Goal: Information Seeking & Learning: Find specific fact

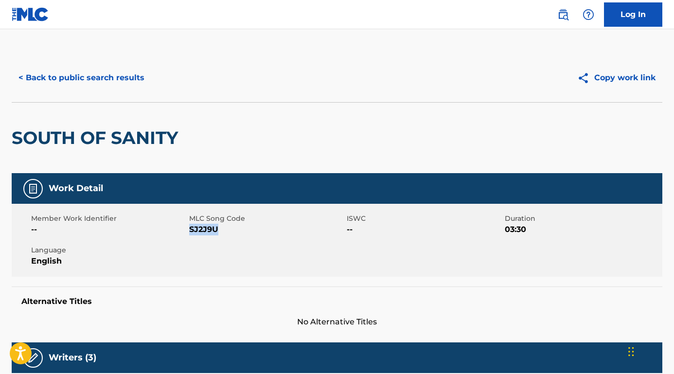
click at [143, 81] on button "< Back to public search results" at bounding box center [81, 78] width 139 height 24
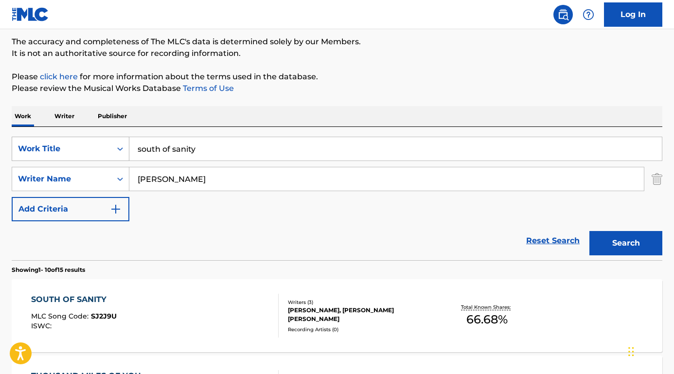
drag, startPoint x: 207, startPoint y: 148, endPoint x: 107, endPoint y: 145, distance: 99.7
click at [107, 145] on div "SearchWithCriteriabcc32977-db33-4f7e-a7ff-17e1309c40ba Work Title south of sani…" at bounding box center [337, 149] width 650 height 24
paste input "High Road Koe [PERSON_NAME]"
drag, startPoint x: 188, startPoint y: 149, endPoint x: 289, endPoint y: 150, distance: 101.1
click at [289, 150] on input "High Road Koe [PERSON_NAME]" at bounding box center [395, 148] width 532 height 23
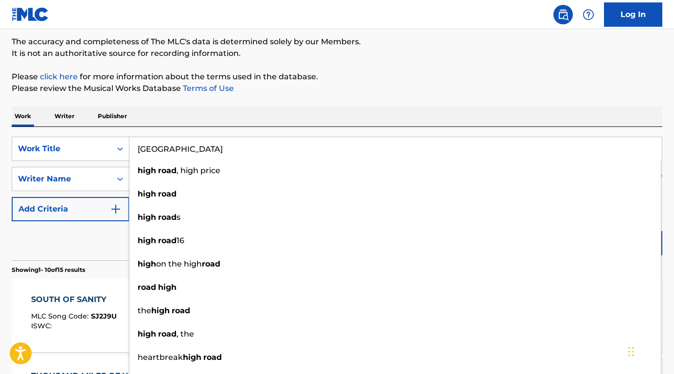
type input "[GEOGRAPHIC_DATA]"
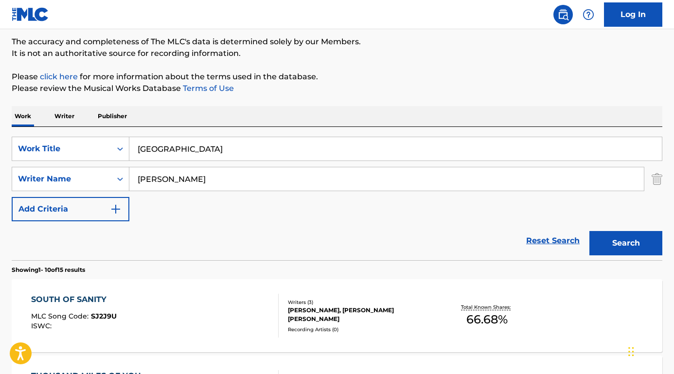
click at [250, 114] on div "Work Writer Publisher" at bounding box center [337, 116] width 650 height 20
drag, startPoint x: 233, startPoint y: 183, endPoint x: 117, endPoint y: 181, distance: 116.2
click at [117, 181] on div "SearchWithCriteriaed7f60bf-ac0a-45cd-ba43-251e8b879c15 Writer Name [PERSON_NAME]" at bounding box center [337, 179] width 650 height 24
paste input "Koe [PERSON_NAME]"
type input "Koe [PERSON_NAME]"
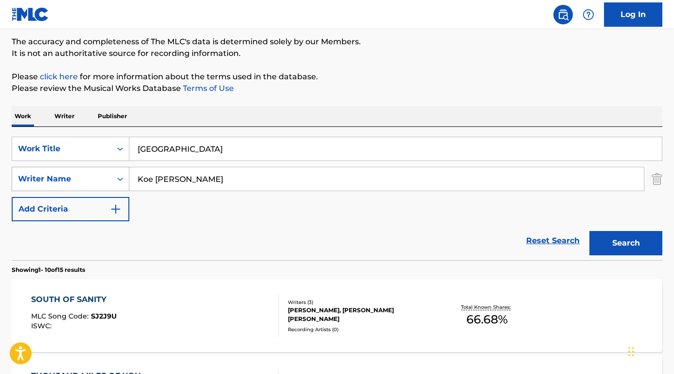
click at [626, 243] on button "Search" at bounding box center [625, 243] width 73 height 24
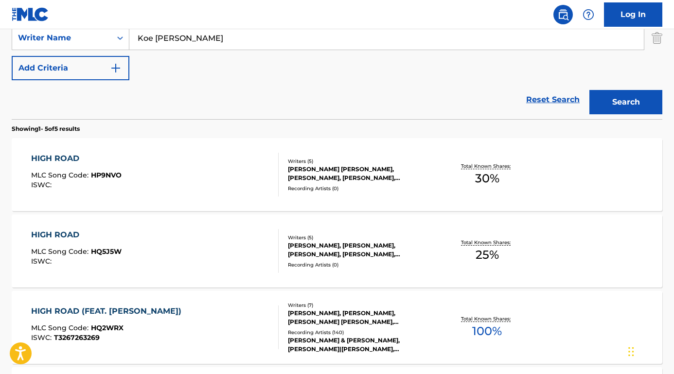
scroll to position [249, 0]
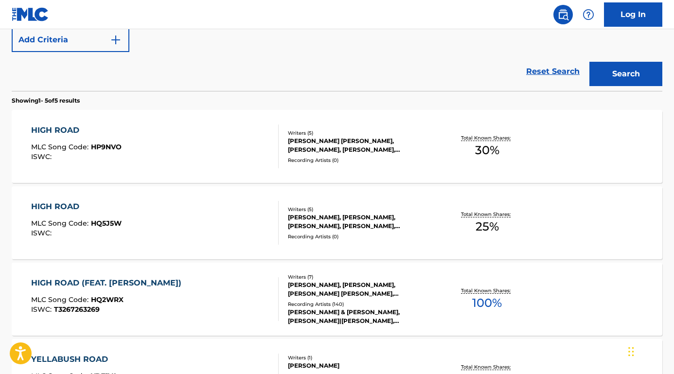
click at [73, 278] on div "HIGH ROAD (FEAT. [PERSON_NAME])" at bounding box center [108, 283] width 155 height 12
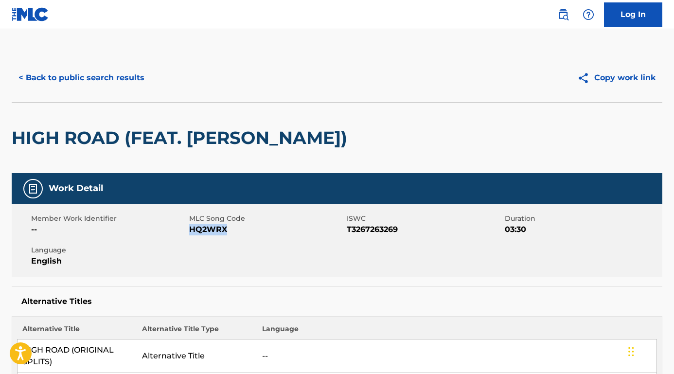
drag, startPoint x: 229, startPoint y: 231, endPoint x: 191, endPoint y: 231, distance: 38.4
click at [191, 231] on span "HQ2WRX" at bounding box center [267, 230] width 156 height 12
copy span "HQ2WRX"
drag, startPoint x: 414, startPoint y: 226, endPoint x: 347, endPoint y: 227, distance: 67.6
click at [347, 227] on span "T3267263269" at bounding box center [425, 230] width 156 height 12
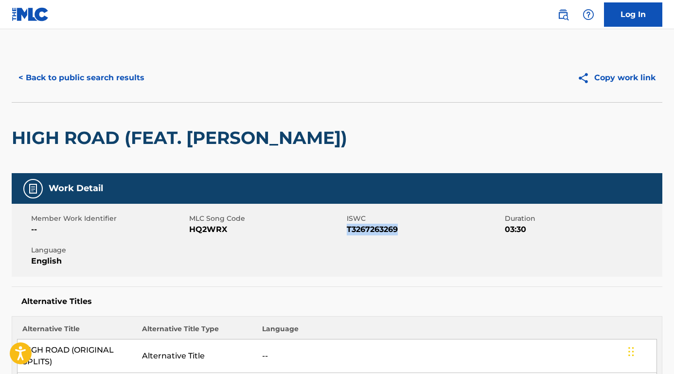
copy span "T3267263269"
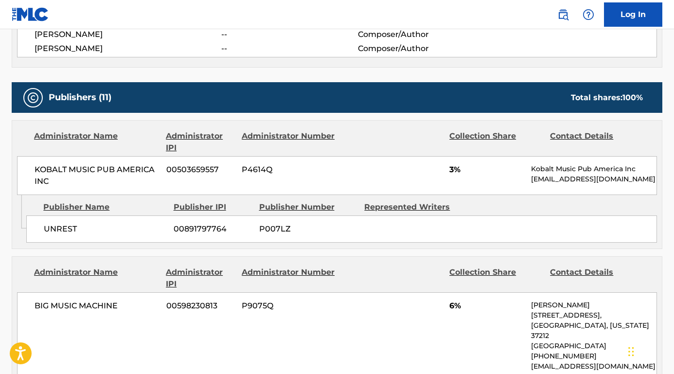
scroll to position [624, 0]
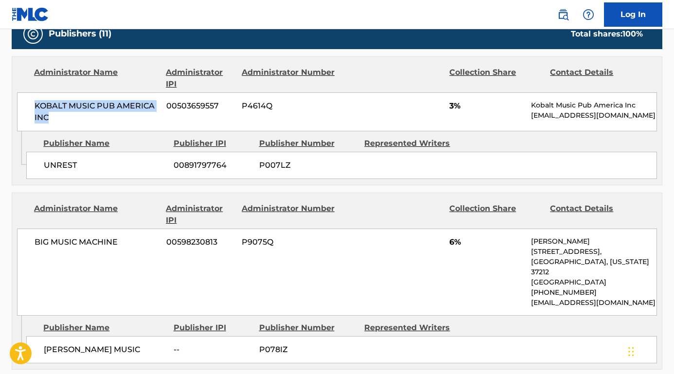
drag, startPoint x: 66, startPoint y: 126, endPoint x: 17, endPoint y: 101, distance: 54.6
click at [17, 101] on div "KOBALT MUSIC PUB AMERICA INC 00503659557 P4614Q 3% Kobalt Music Pub America Inc…" at bounding box center [337, 111] width 640 height 39
copy span "KOBALT MUSIC PUB AMERICA INC"
drag, startPoint x: 95, startPoint y: 174, endPoint x: 37, endPoint y: 174, distance: 57.8
click at [37, 174] on div "UNREST 00891797764 P007LZ" at bounding box center [341, 165] width 630 height 27
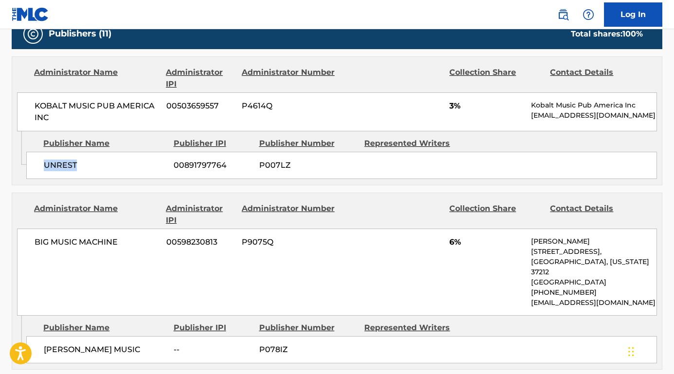
copy span "UNREST"
drag, startPoint x: 130, startPoint y: 251, endPoint x: 17, endPoint y: 251, distance: 113.7
click at [17, 251] on div "Administrator Name Administrator IPI Administrator Number Collection Share Cont…" at bounding box center [336, 254] width 649 height 122
copy span "BIG MUSIC MACHINE"
drag, startPoint x: 139, startPoint y: 346, endPoint x: 43, endPoint y: 344, distance: 96.3
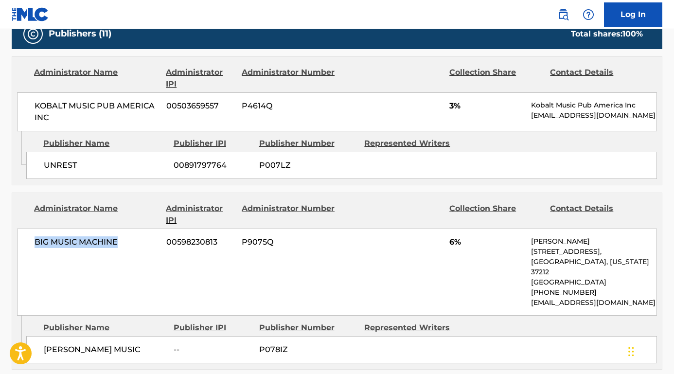
click at [44, 344] on span "[PERSON_NAME] MUSIC" at bounding box center [105, 350] width 122 height 12
copy span "[PERSON_NAME] MUSIC"
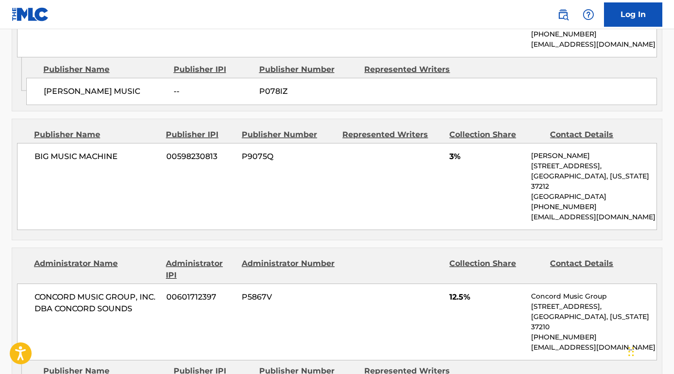
scroll to position [890, 0]
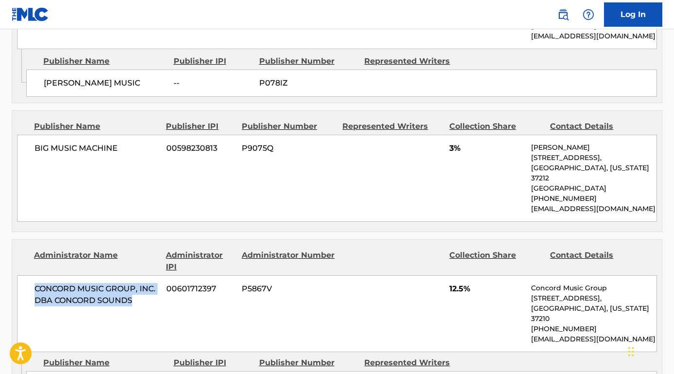
drag, startPoint x: 141, startPoint y: 284, endPoint x: 27, endPoint y: 270, distance: 114.5
click at [27, 275] on div "CONCORD MUSIC GROUP, INC. DBA CONCORD SOUNDS 00601712397 P5867V 12.5% Concord M…" at bounding box center [337, 313] width 640 height 77
copy span "CONCORD MUSIC GROUP, INC. DBA CONCORD SOUNDS"
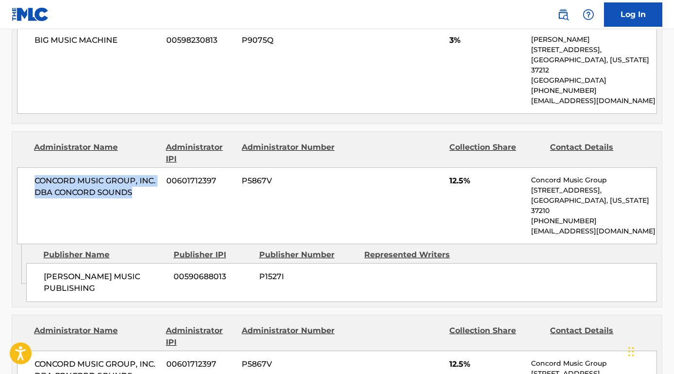
scroll to position [1026, 0]
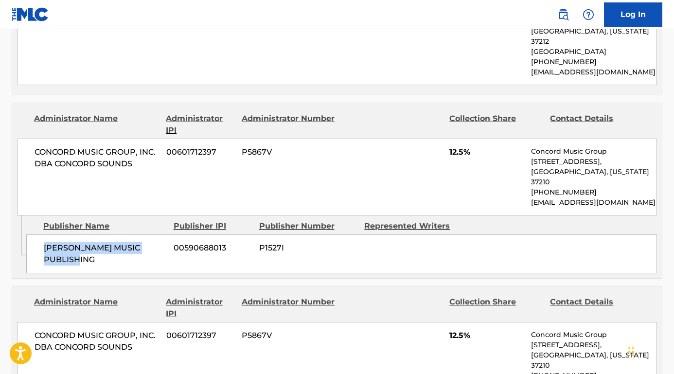
drag, startPoint x: 105, startPoint y: 234, endPoint x: 44, endPoint y: 221, distance: 62.5
click at [43, 234] on div "[PERSON_NAME] MUSIC PUBLISHING 00590688013 P1527I" at bounding box center [341, 253] width 630 height 39
copy span "[PERSON_NAME] MUSIC PUBLISHING"
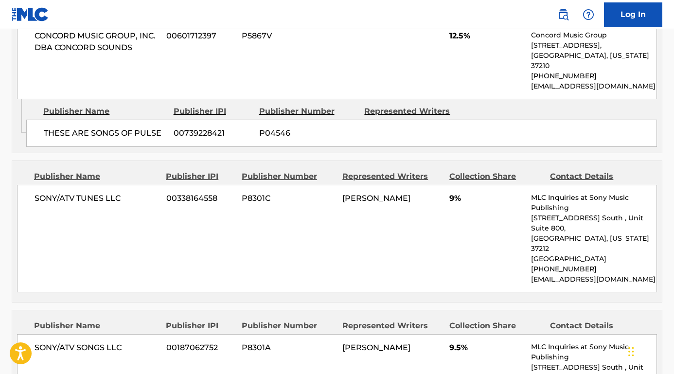
scroll to position [1335, 0]
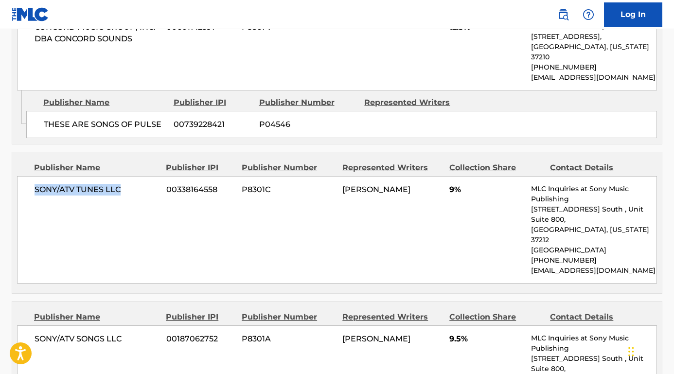
drag, startPoint x: 127, startPoint y: 153, endPoint x: 35, endPoint y: 153, distance: 92.8
click at [35, 184] on span "SONY/ATV TUNES LLC" at bounding box center [97, 190] width 124 height 12
copy span "SONY/ATV TUNES LLC"
drag, startPoint x: 133, startPoint y: 289, endPoint x: 33, endPoint y: 288, distance: 100.1
click at [33, 325] on div "SONY/ATV SONGS LLC 00187062752 P8301A KOE [PERSON_NAME] 9.5% MLC Inquiries at S…" at bounding box center [337, 378] width 640 height 107
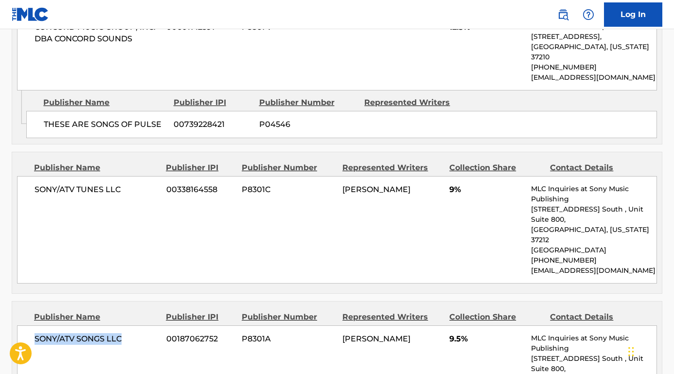
copy span "SONY/ATV SONGS LLC"
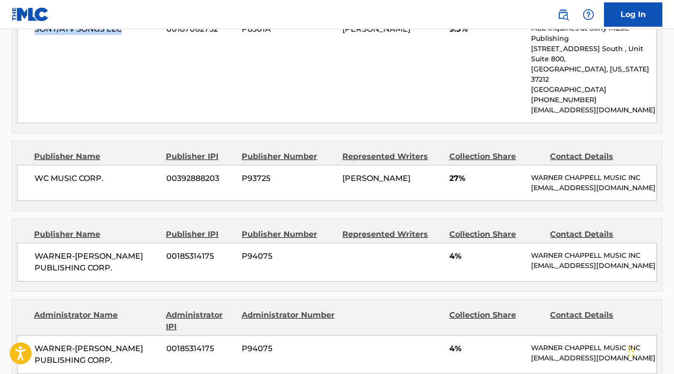
scroll to position [1657, 0]
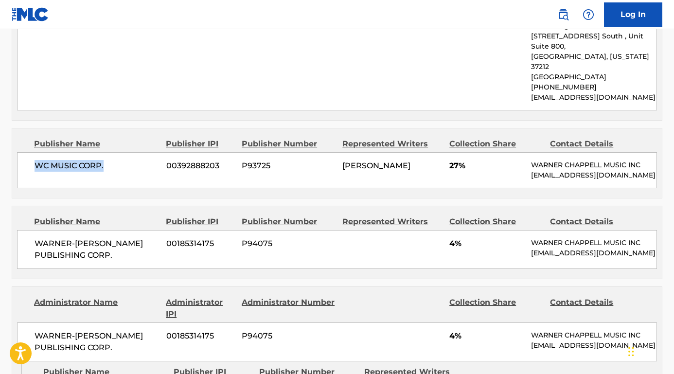
drag, startPoint x: 107, startPoint y: 107, endPoint x: 26, endPoint y: 107, distance: 80.7
click at [26, 152] on div "WC MUSIC CORP. 00392888203 P93725 [PERSON_NAME] 27% [PERSON_NAME] MUSIC INC [EM…" at bounding box center [337, 170] width 640 height 36
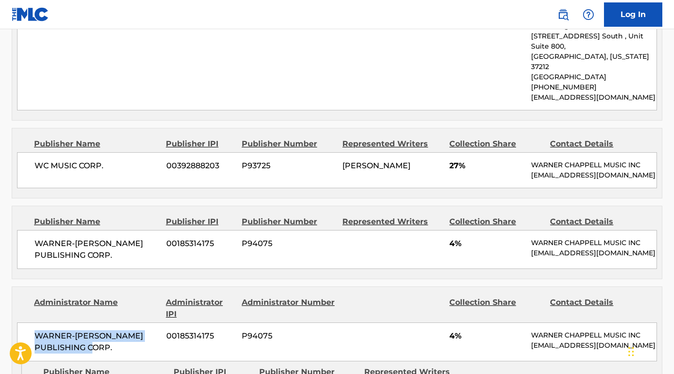
drag, startPoint x: 122, startPoint y: 314, endPoint x: 39, endPoint y: 287, distance: 87.0
click at [25, 322] on div "WARNER-[PERSON_NAME] PUBLISHING CORP. 00185314175 P94075 4% [PERSON_NAME] MUSIC…" at bounding box center [337, 341] width 640 height 39
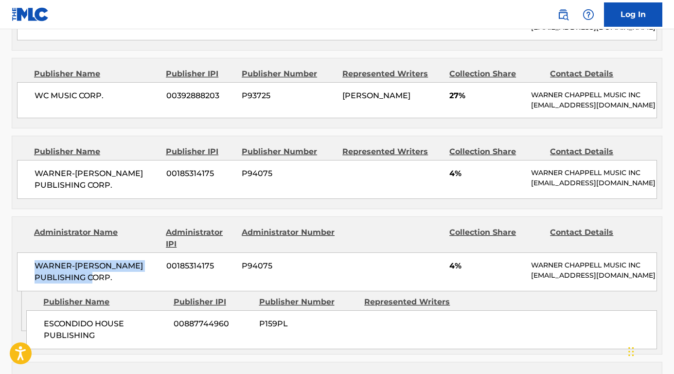
scroll to position [1766, 0]
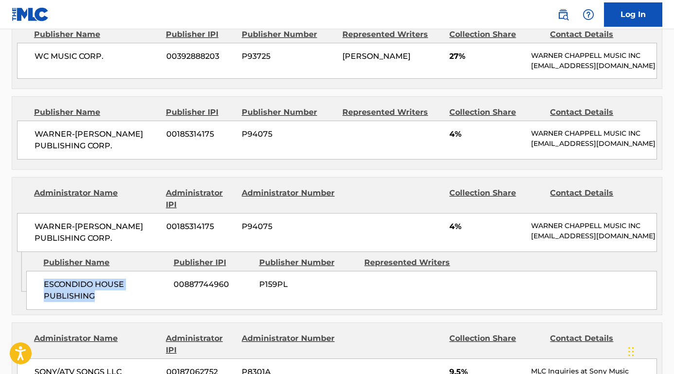
drag, startPoint x: 103, startPoint y: 257, endPoint x: 36, endPoint y: 249, distance: 67.0
click at [36, 271] on div "ESCONDIDO HOUSE PUBLISHING 00887744960 P159PL" at bounding box center [341, 290] width 630 height 39
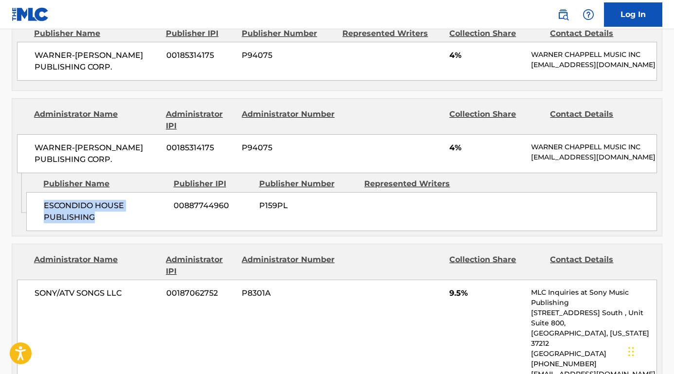
scroll to position [1910, 0]
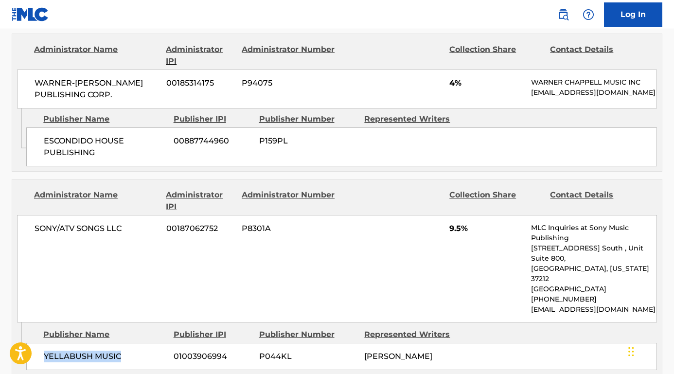
drag, startPoint x: 125, startPoint y: 313, endPoint x: 43, endPoint y: 308, distance: 82.8
click at [43, 343] on div "YELLABUSH MUSIC 01003906994 P044KL [PERSON_NAME]" at bounding box center [341, 356] width 630 height 27
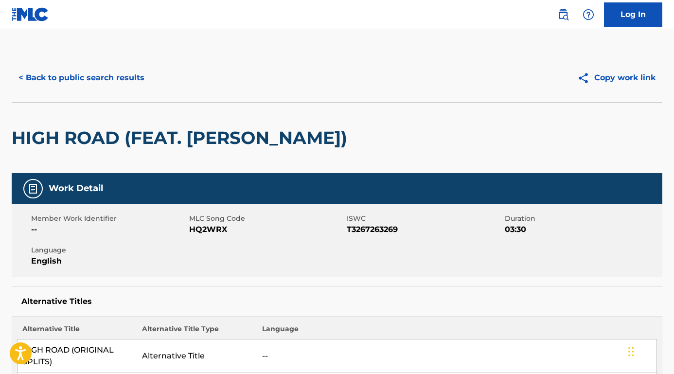
scroll to position [0, 0]
click at [100, 80] on button "< Back to public search results" at bounding box center [81, 78] width 139 height 24
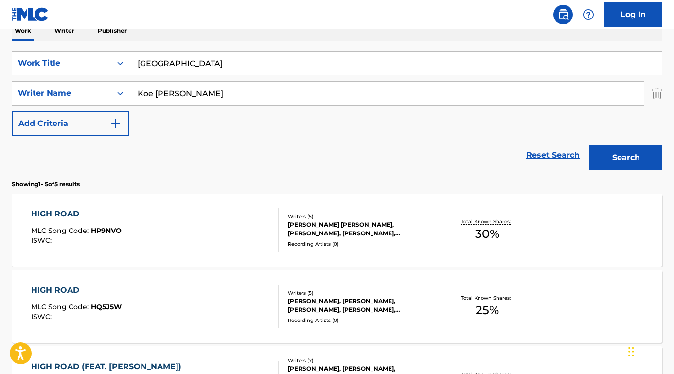
scroll to position [146, 0]
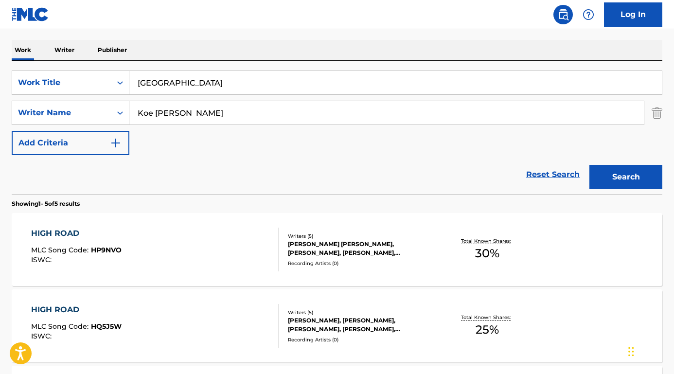
drag, startPoint x: 203, startPoint y: 119, endPoint x: 122, endPoint y: 118, distance: 80.7
click at [122, 118] on div "SearchWithCriteriaed7f60bf-ac0a-45cd-ba43-251e8b879c15 Writer Name [PERSON_NAME]" at bounding box center [337, 113] width 650 height 24
drag, startPoint x: 173, startPoint y: 114, endPoint x: 100, endPoint y: 114, distance: 72.9
click at [100, 114] on div "SearchWithCriteriaed7f60bf-ac0a-45cd-ba43-251e8b879c15 Writer Name [PERSON_NAME]" at bounding box center [337, 113] width 650 height 24
paste input "[PERSON_NAME]"
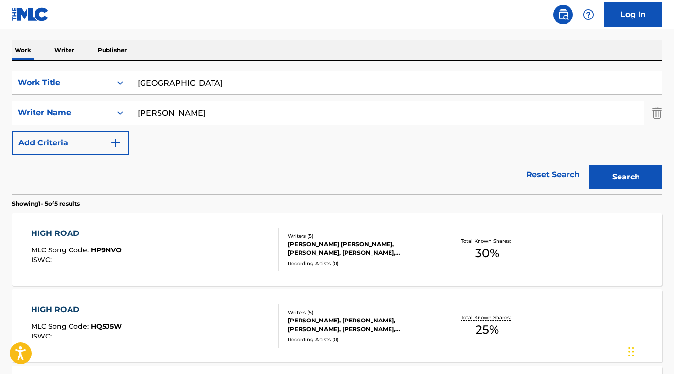
type input "[PERSON_NAME]"
drag, startPoint x: 188, startPoint y: 87, endPoint x: 105, endPoint y: 77, distance: 83.7
click at [105, 77] on div "SearchWithCriteriabcc32977-db33-4f7e-a7ff-17e1309c40ba Work Title [GEOGRAPHIC_D…" at bounding box center [337, 82] width 650 height 24
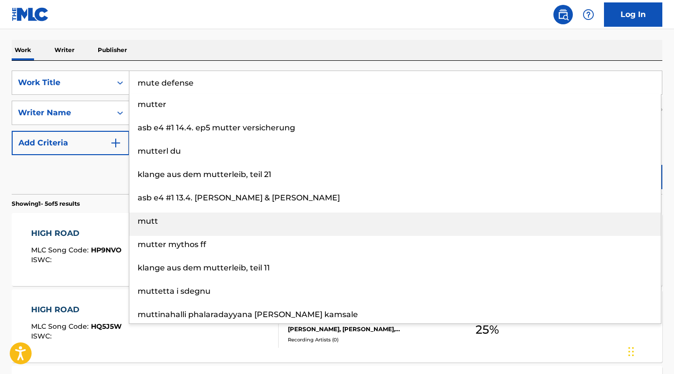
click at [148, 214] on div "mutt" at bounding box center [394, 220] width 531 height 17
type input "mutt"
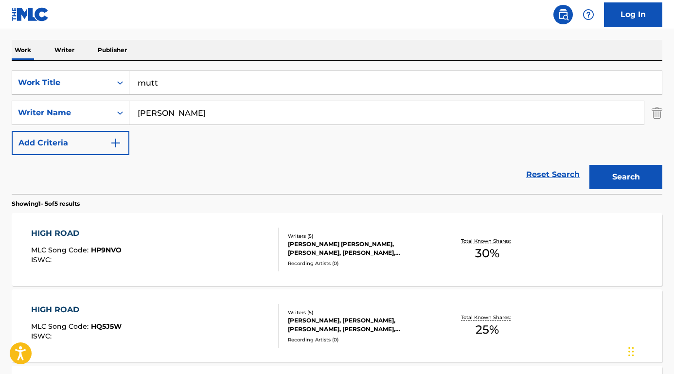
click at [625, 175] on button "Search" at bounding box center [625, 177] width 73 height 24
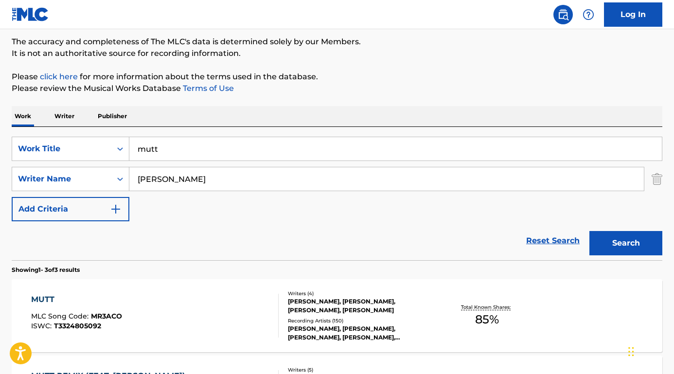
click at [41, 301] on div "MUTT" at bounding box center [76, 300] width 91 height 12
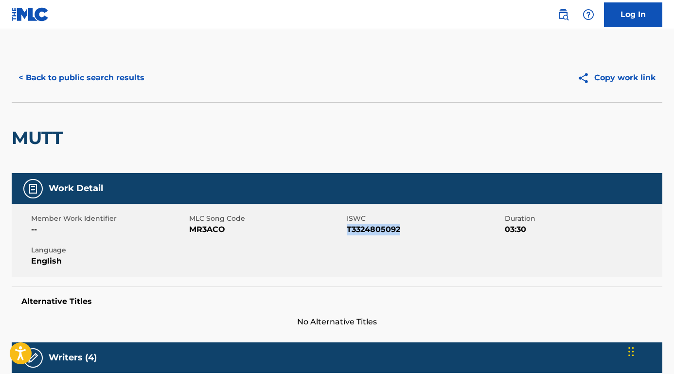
drag, startPoint x: 406, startPoint y: 230, endPoint x: 348, endPoint y: 229, distance: 57.4
click at [348, 229] on span "T3324805092" at bounding box center [425, 230] width 156 height 12
drag, startPoint x: 231, startPoint y: 229, endPoint x: 191, endPoint y: 229, distance: 40.8
click at [190, 228] on span "MR3ACO" at bounding box center [267, 230] width 156 height 12
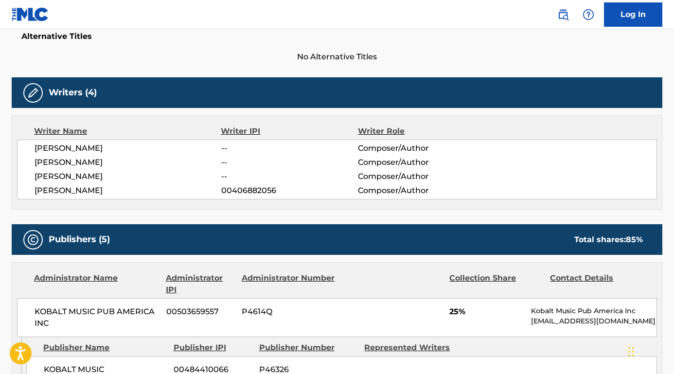
scroll to position [300, 0]
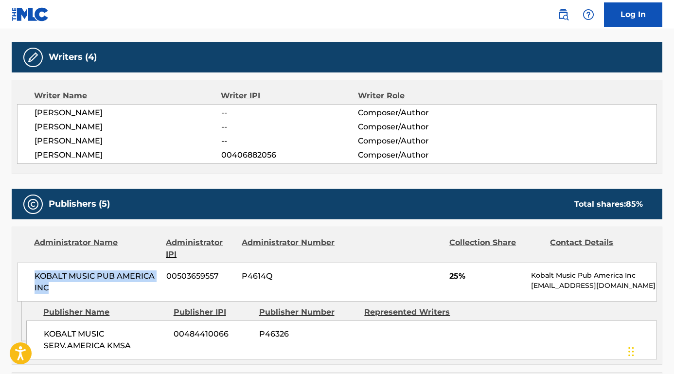
drag, startPoint x: 53, startPoint y: 285, endPoint x: 24, endPoint y: 274, distance: 30.8
click at [24, 274] on div "KOBALT MUSIC PUB AMERICA INC 00503659557 P4614Q 25% Kobalt Music Pub America In…" at bounding box center [337, 281] width 640 height 39
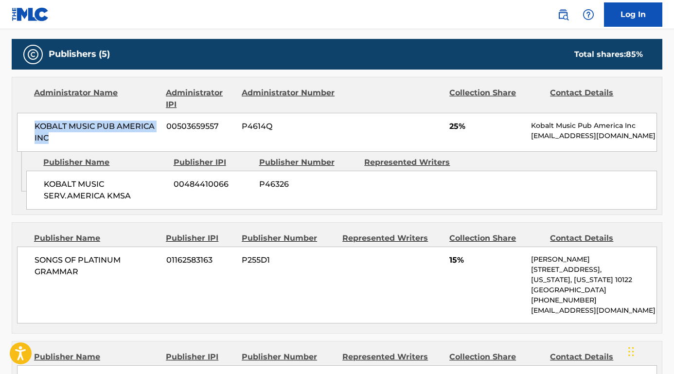
scroll to position [460, 0]
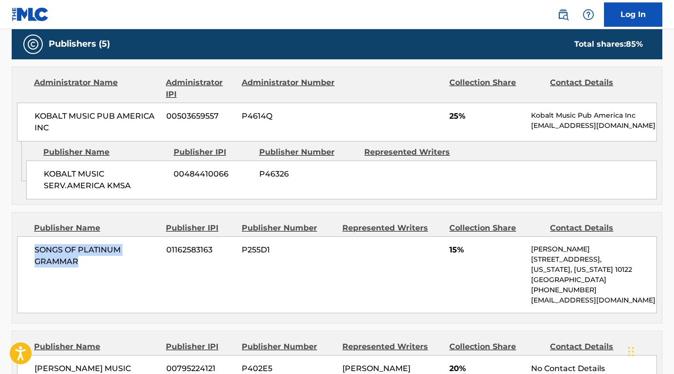
drag, startPoint x: 90, startPoint y: 268, endPoint x: 28, endPoint y: 253, distance: 63.9
click at [28, 253] on div "SONGS OF PLATINUM GRAMMAR 01162583163 P255D1 15% [PERSON_NAME] [STREET_ADDRESS]…" at bounding box center [337, 274] width 640 height 77
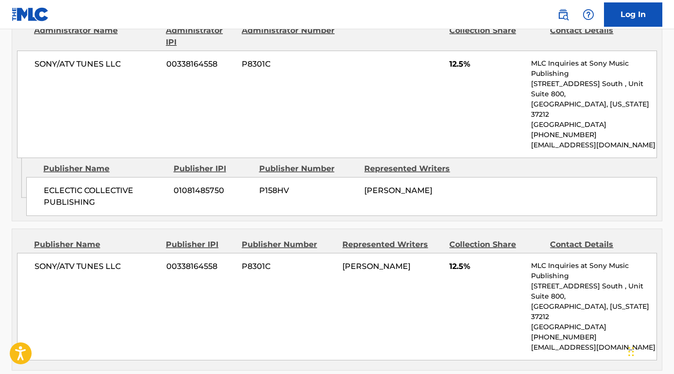
scroll to position [868, 0]
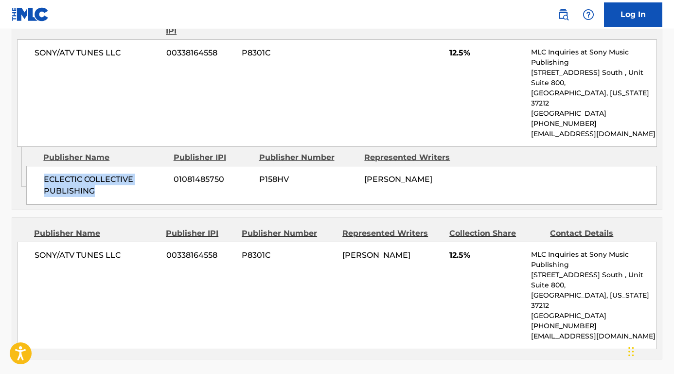
drag, startPoint x: 101, startPoint y: 185, endPoint x: 42, endPoint y: 174, distance: 60.3
click at [42, 174] on div "ECLECTIC COLLECTIVE PUBLISHING 01081485750 P158HV [PERSON_NAME]" at bounding box center [341, 185] width 630 height 39
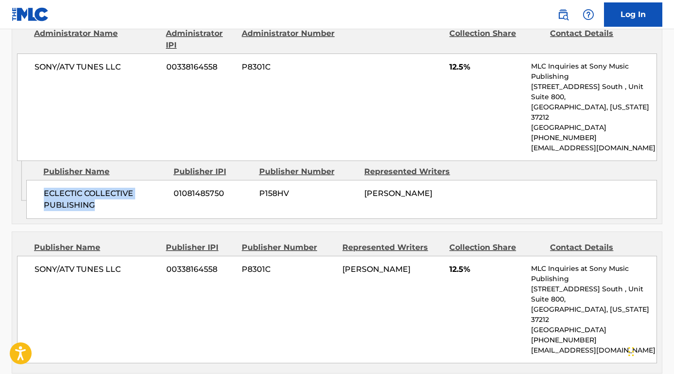
scroll to position [843, 0]
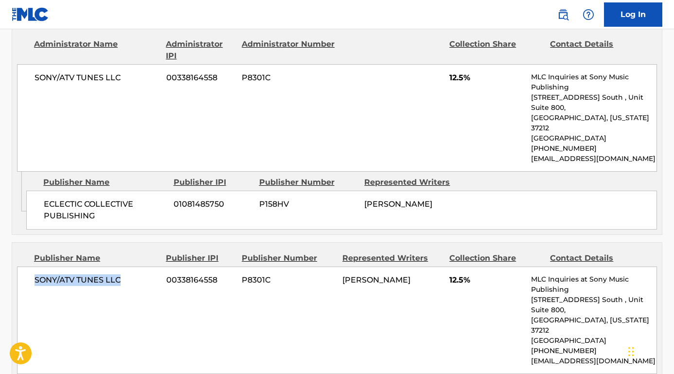
drag, startPoint x: 123, startPoint y: 272, endPoint x: 31, endPoint y: 272, distance: 92.3
click at [31, 272] on div "SONY/ATV TUNES LLC 00338164558 P8301C [PERSON_NAME] 12.5% MLC Inquiries at Sony…" at bounding box center [337, 319] width 640 height 107
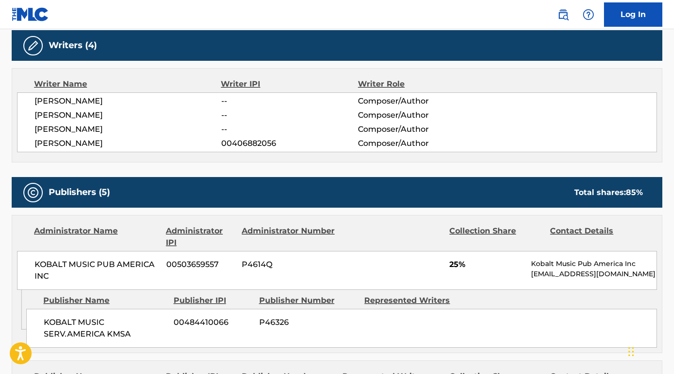
scroll to position [312, 0]
